Goal: Transaction & Acquisition: Subscribe to service/newsletter

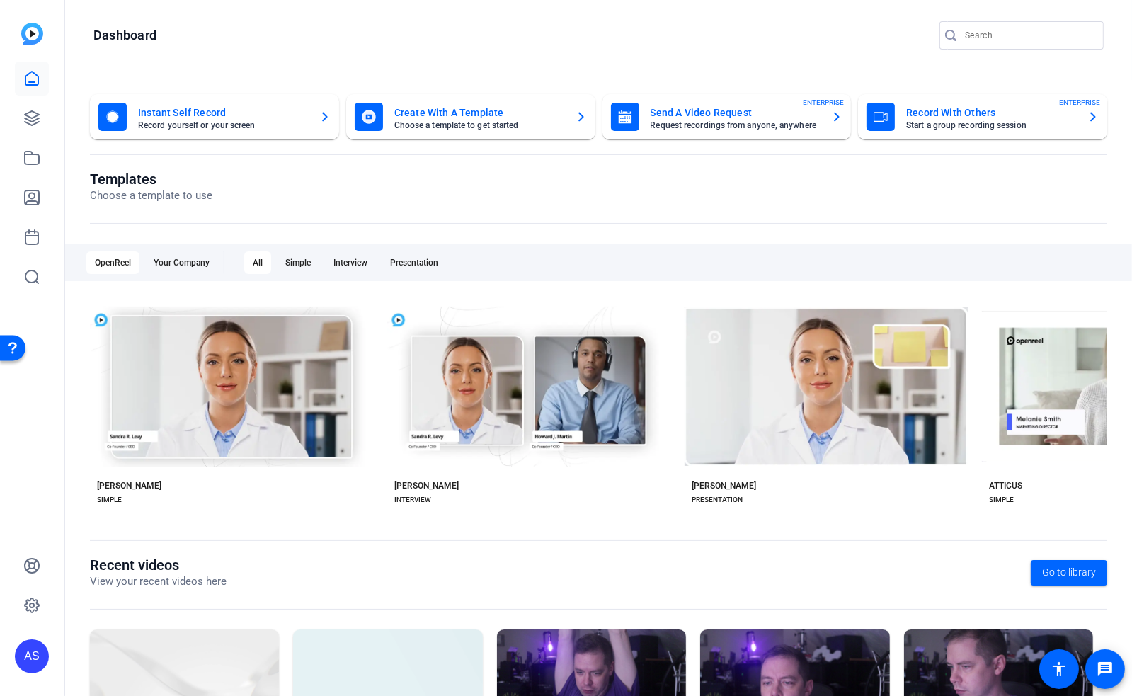
click at [31, 645] on div "AS" at bounding box center [32, 656] width 34 height 34
click at [195, 637] on button "logout" at bounding box center [188, 636] width 34 height 34
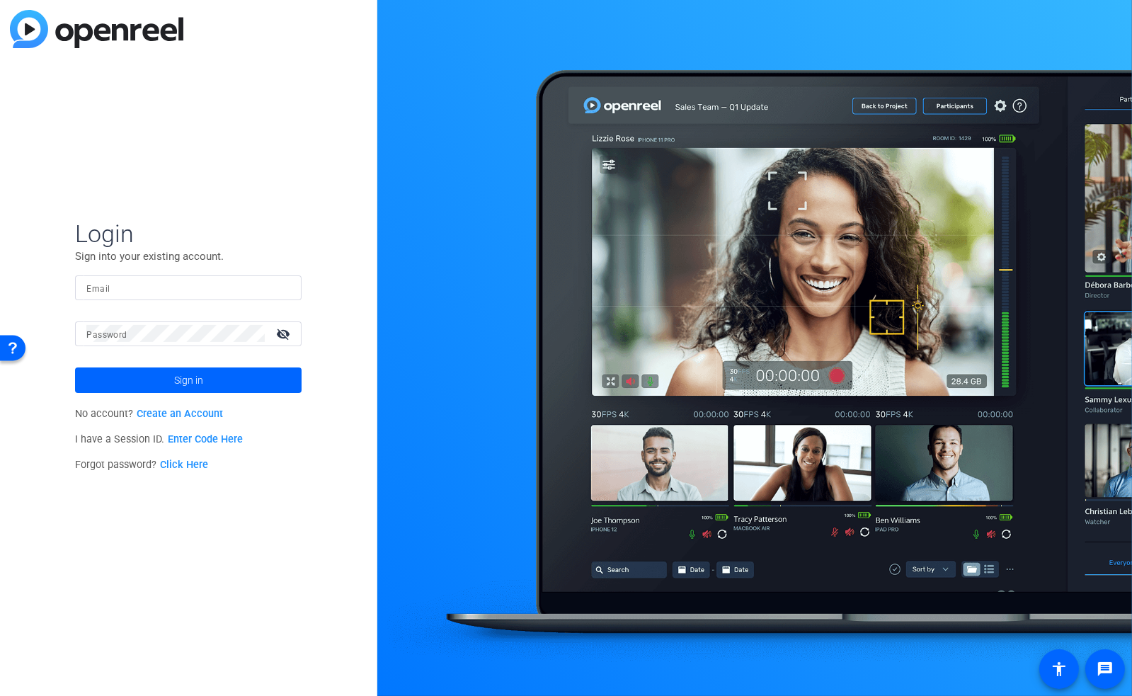
click at [191, 415] on link "Create an Account" at bounding box center [180, 414] width 86 height 12
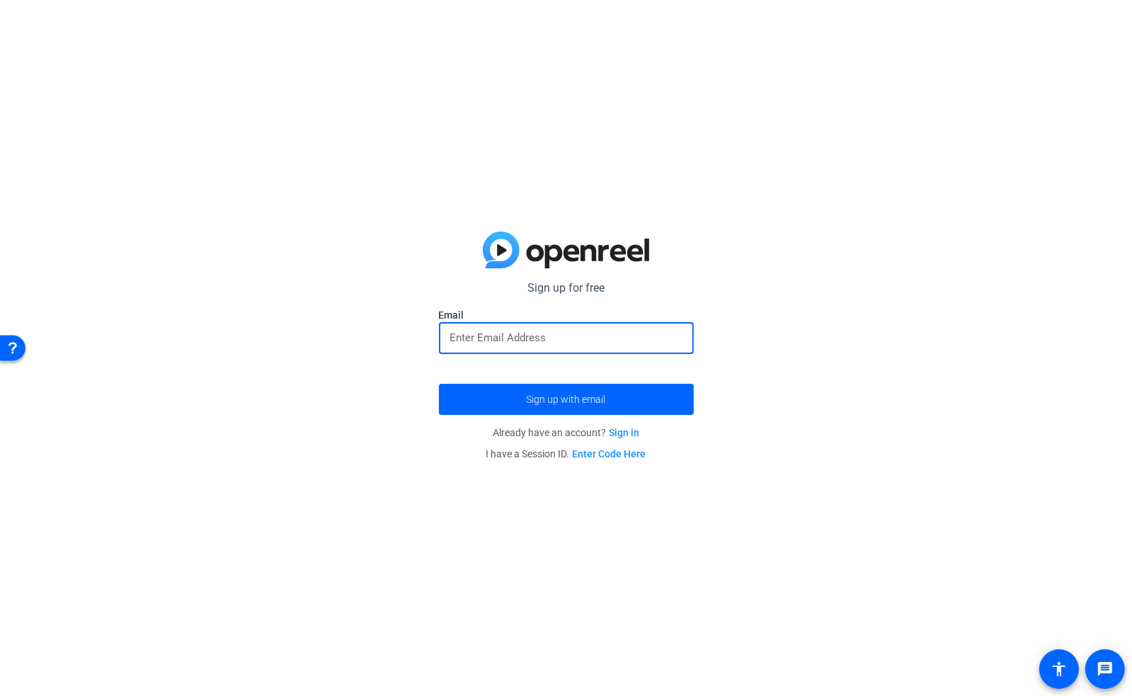
click at [480, 338] on input "email" at bounding box center [566, 337] width 232 height 17
paste input "Gracie_sriver@graham.k12.nc.us"
type input "Gracie_sriver@graham.k12.nc.us"
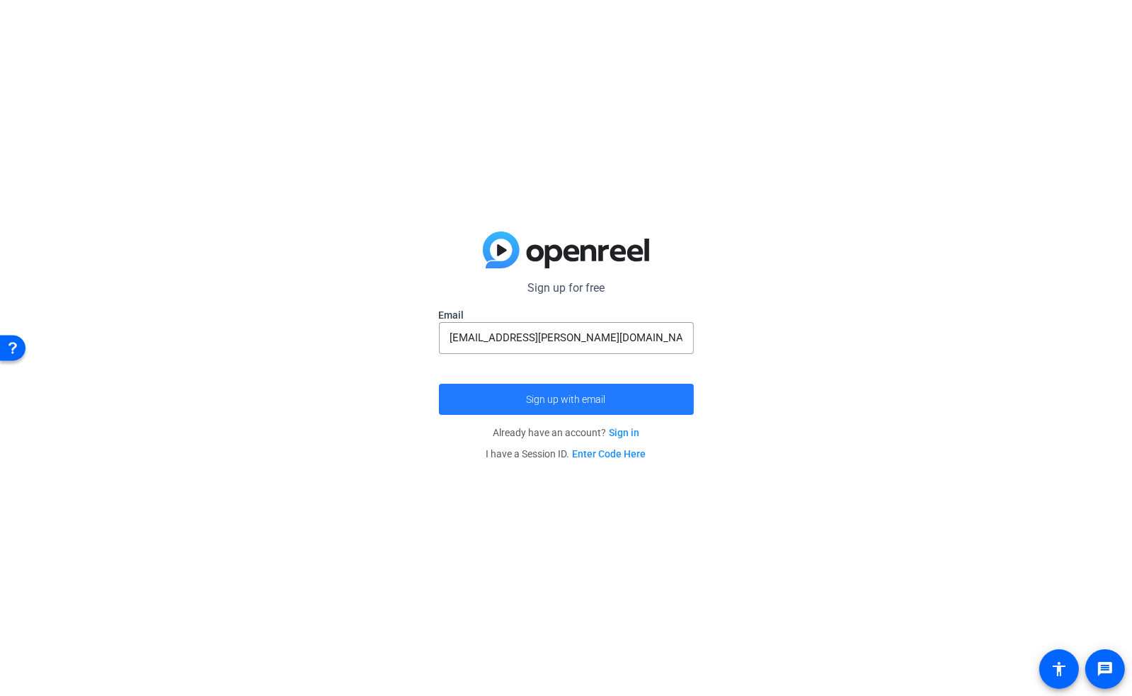
click at [568, 399] on span "Sign up with email" at bounding box center [566, 399] width 79 height 0
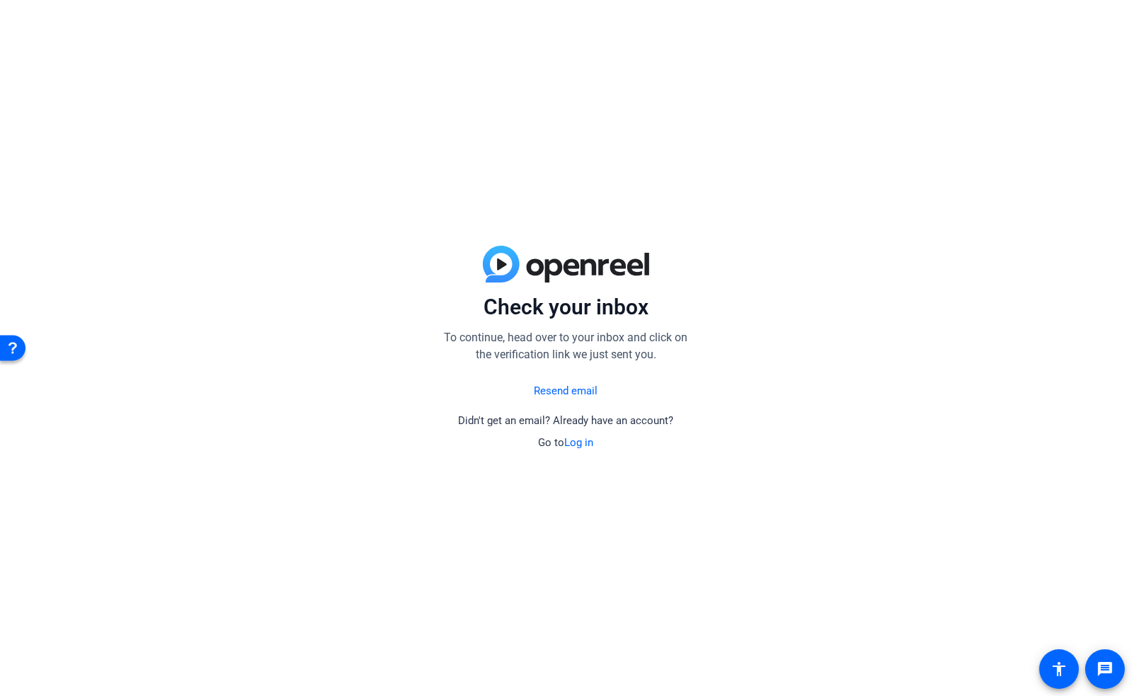
click at [549, 388] on link "Resend email" at bounding box center [567, 391] width 64 height 16
